Goal: Register for event/course

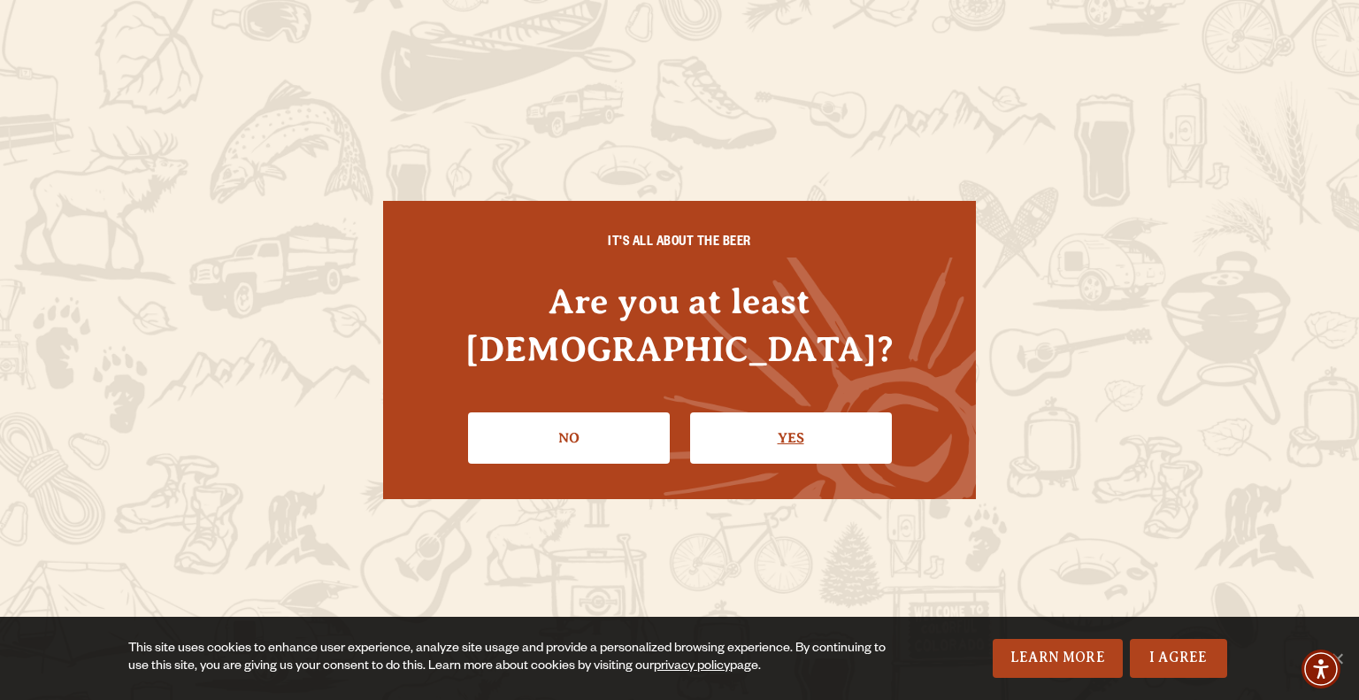
click at [815, 420] on link "Yes" at bounding box center [791, 437] width 202 height 51
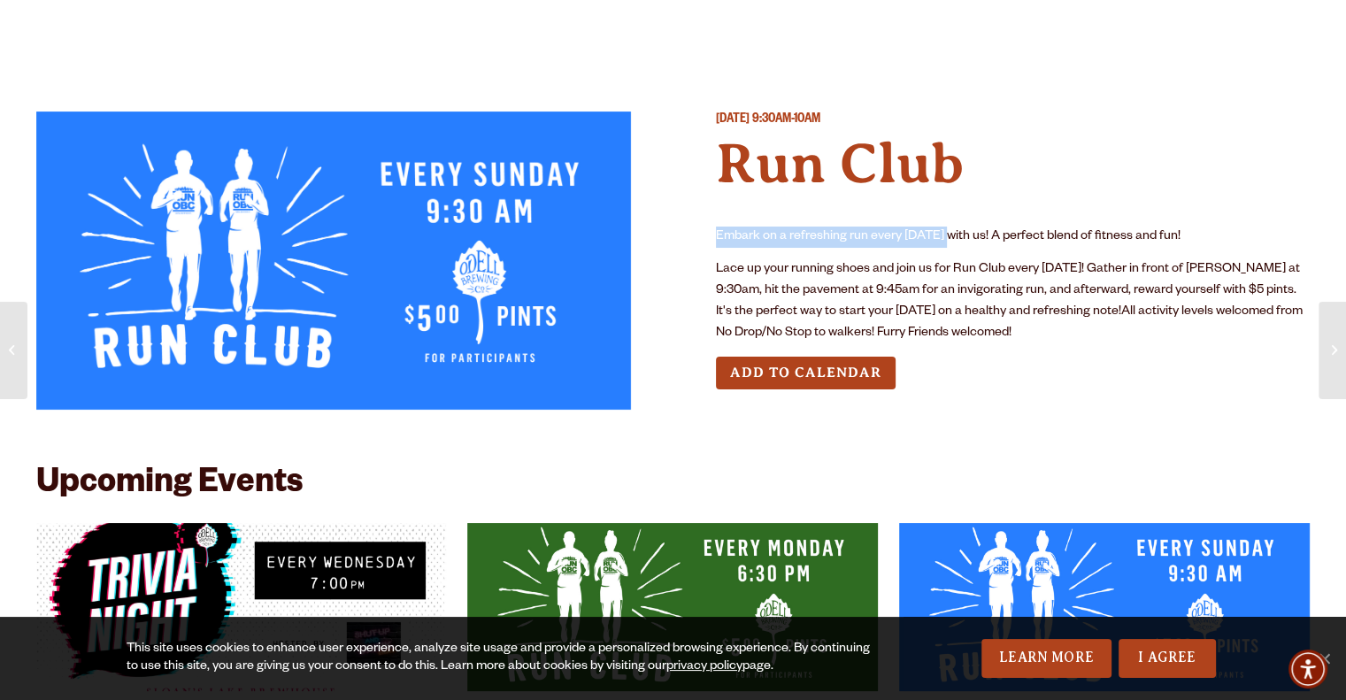
drag, startPoint x: 716, startPoint y: 234, endPoint x: 820, endPoint y: 254, distance: 106.4
click at [937, 245] on p "Embark on a refreshing run every [DATE] with us! A perfect blend of fitness and…" at bounding box center [1013, 237] width 595 height 21
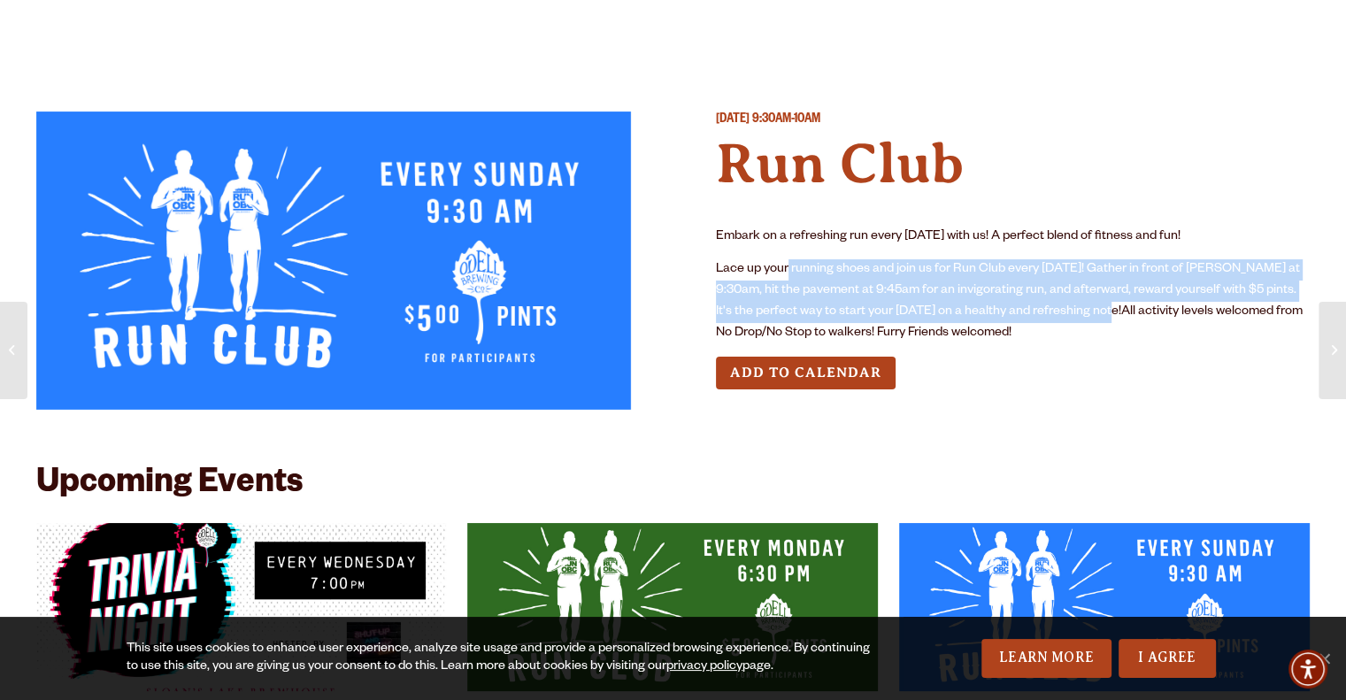
drag, startPoint x: 789, startPoint y: 265, endPoint x: 1114, endPoint y: 311, distance: 327.8
click at [1114, 311] on p "Lace up your running shoes and join us for Run Club every [DATE]! Gather in fro…" at bounding box center [1013, 301] width 595 height 85
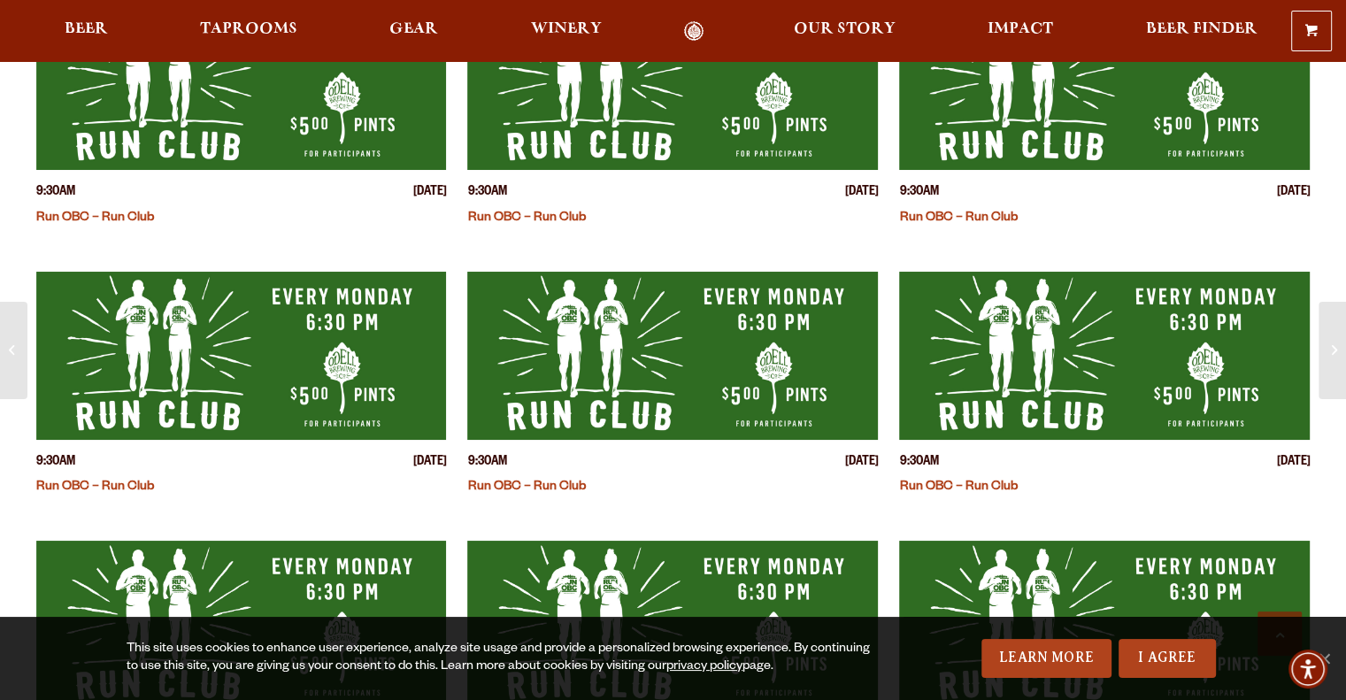
scroll to position [1062, 0]
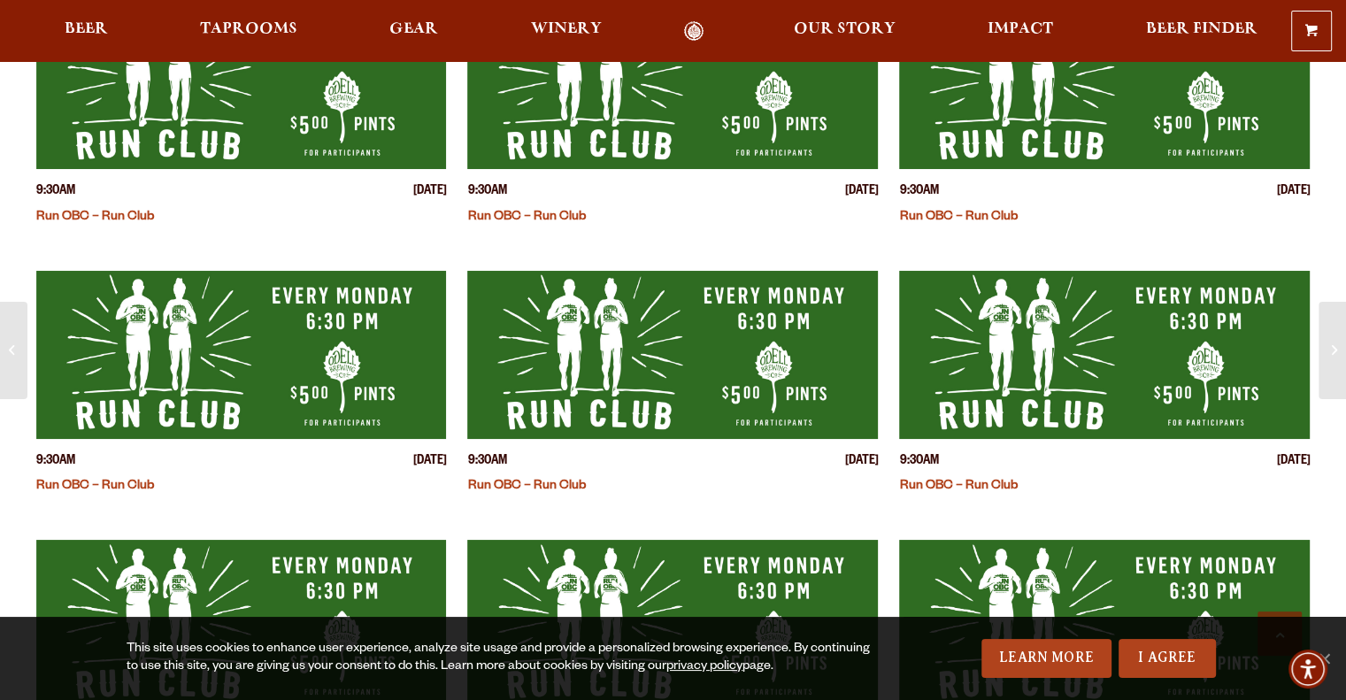
click at [587, 360] on img "View event details" at bounding box center [672, 355] width 411 height 168
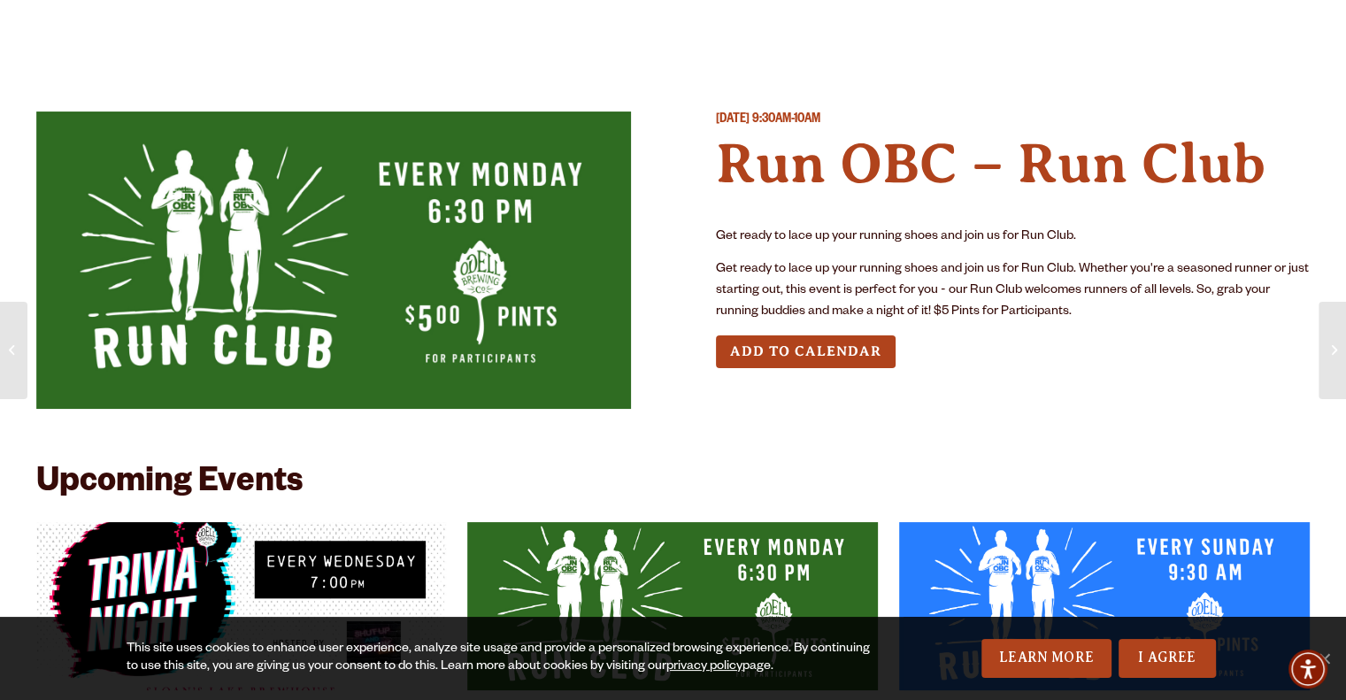
drag, startPoint x: 716, startPoint y: 166, endPoint x: 910, endPoint y: 164, distance: 193.8
click at [910, 164] on h4 "Run OBC – Run Club" at bounding box center [1013, 164] width 595 height 68
click at [934, 219] on div "[DATE] 9:30AM-10AM Run OBC – Run Club Get ready to lace up your running shoes a…" at bounding box center [1013, 266] width 595 height 311
click at [1133, 654] on link "I Agree" at bounding box center [1166, 658] width 97 height 39
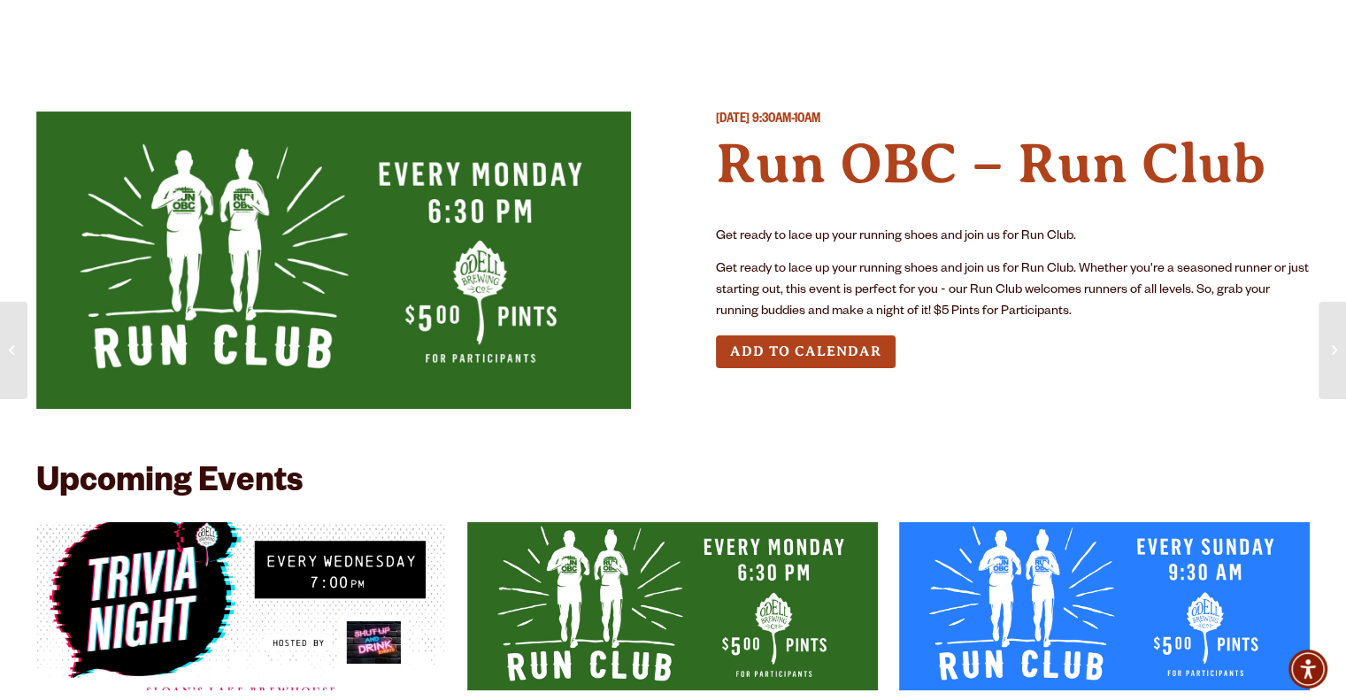
click at [764, 360] on button "Add to Calendar" at bounding box center [806, 351] width 180 height 33
